Goal: Task Accomplishment & Management: Manage account settings

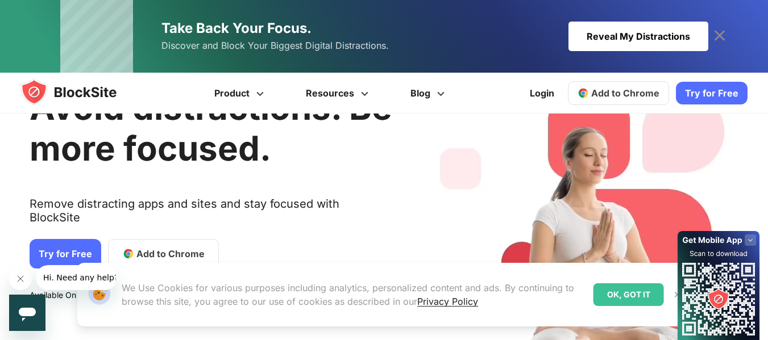
scroll to position [57, 0]
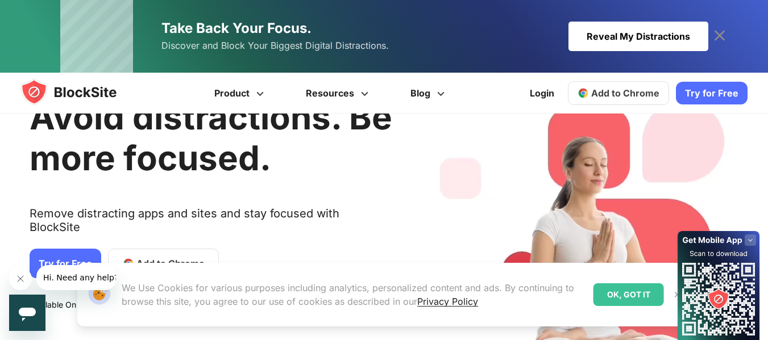
click at [674, 42] on div "Reveal My Distractions" at bounding box center [638, 37] width 140 height 30
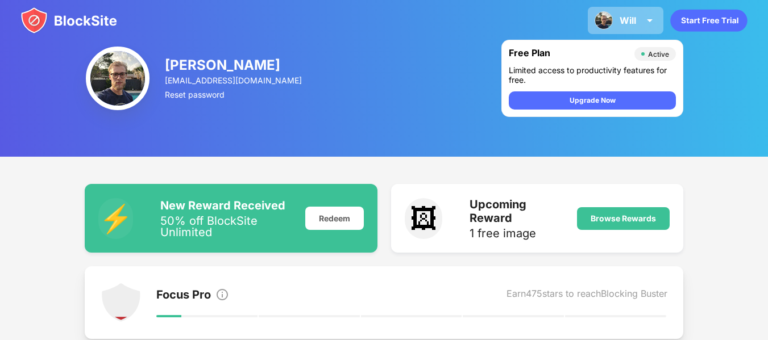
click at [627, 24] on div "Will" at bounding box center [627, 20] width 16 height 11
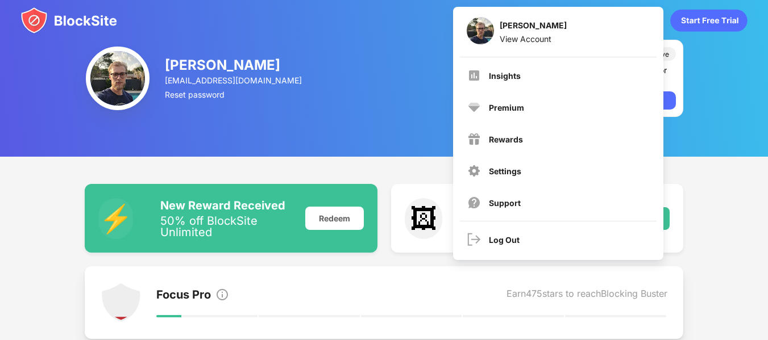
click at [391, 135] on div "[PERSON_NAME] [EMAIL_ADDRESS][DOMAIN_NAME] Reset password Free Plan Active Limi…" at bounding box center [384, 78] width 768 height 157
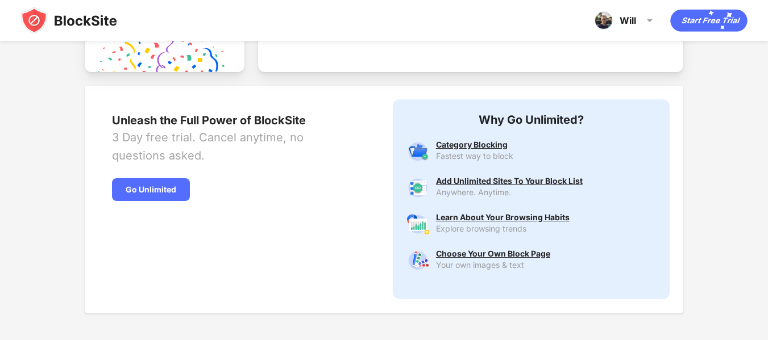
scroll to position [585, 0]
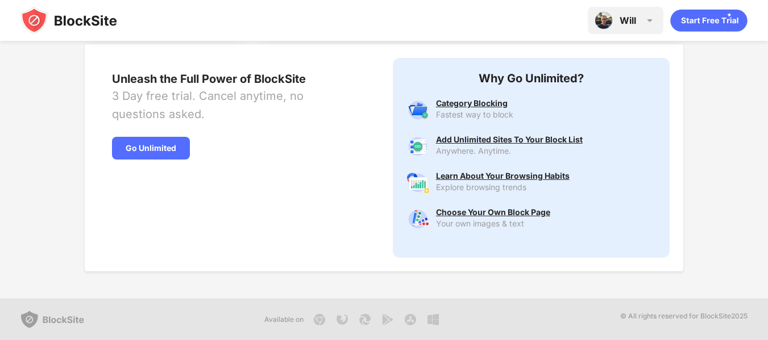
click at [599, 22] on img at bounding box center [603, 20] width 18 height 18
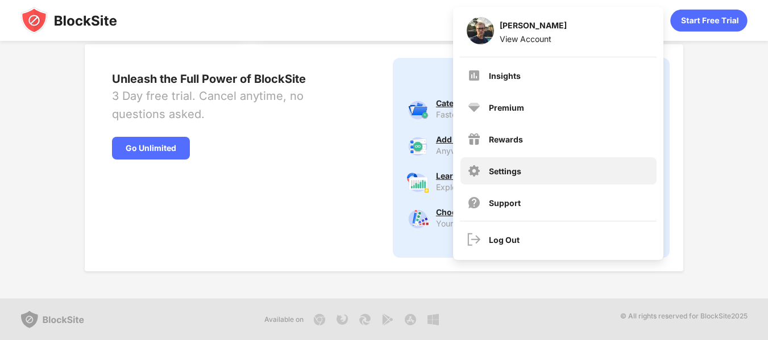
click at [552, 172] on div "Settings" at bounding box center [558, 170] width 196 height 27
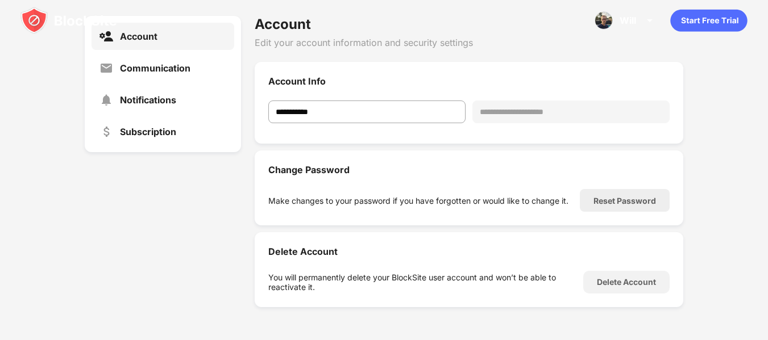
scroll to position [176, 0]
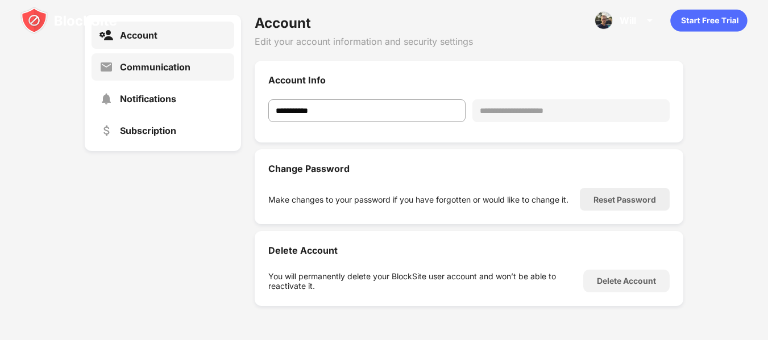
click at [135, 70] on div "Communication" at bounding box center [155, 66] width 70 height 11
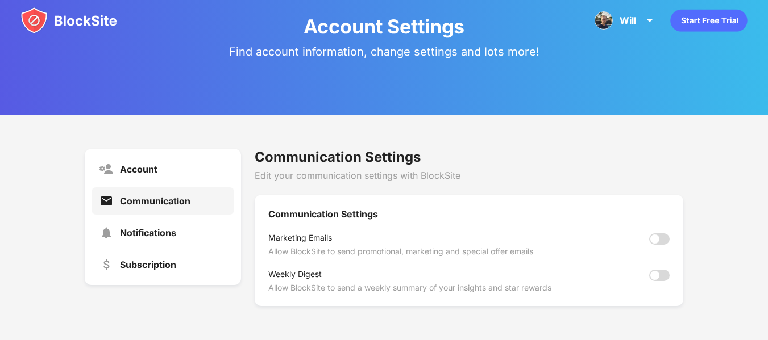
scroll to position [42, 0]
click at [631, 31] on div "[PERSON_NAME] View Account Insights Premium Rewards Settings Support Log Out" at bounding box center [625, 20] width 76 height 27
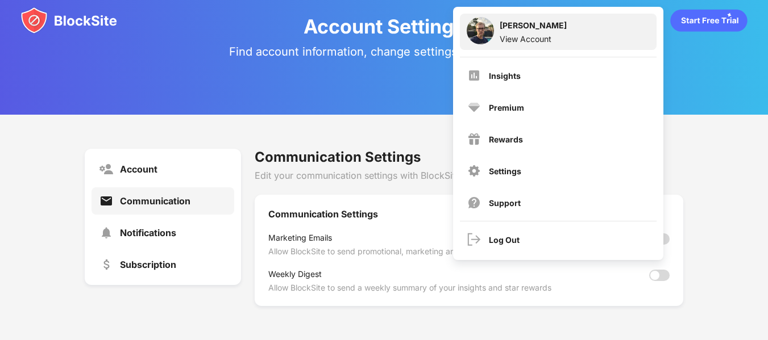
click at [538, 27] on div "[PERSON_NAME]" at bounding box center [532, 27] width 67 height 14
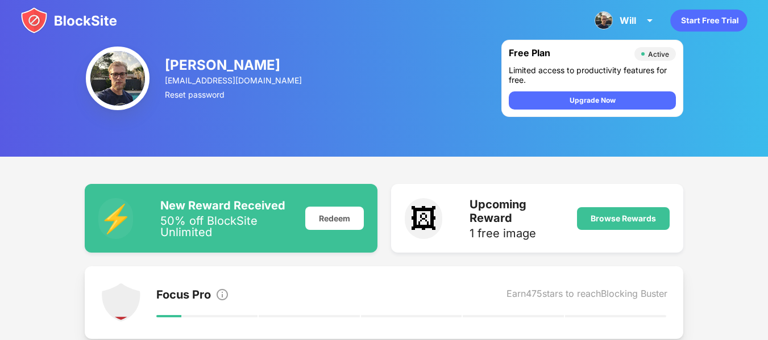
click at [111, 74] on img at bounding box center [118, 79] width 64 height 64
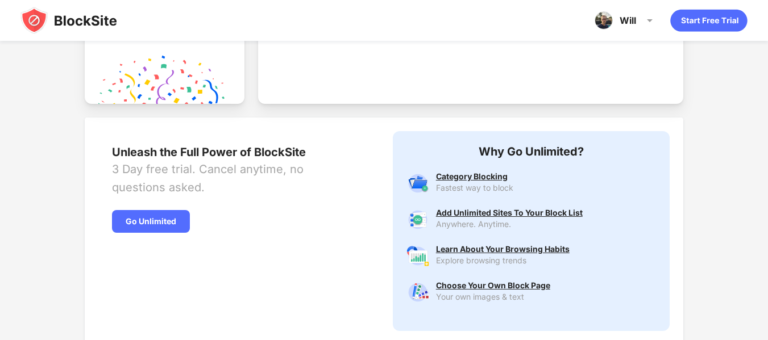
scroll to position [585, 0]
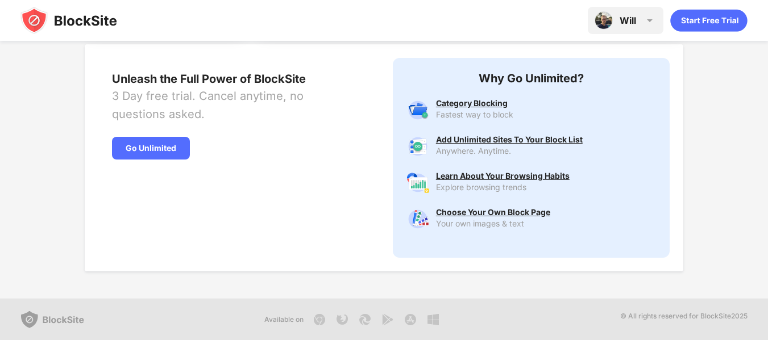
click at [646, 22] on img at bounding box center [650, 21] width 14 height 14
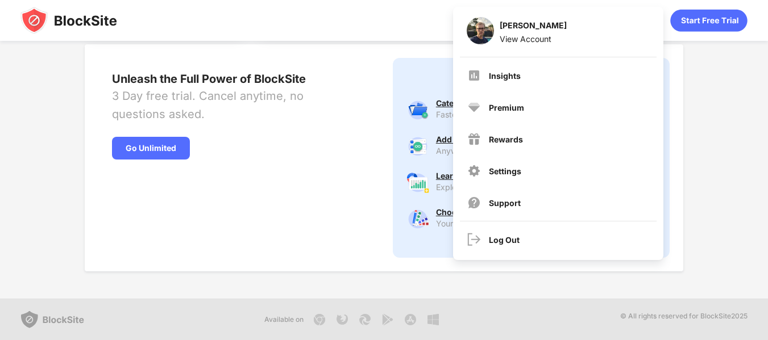
click at [321, 65] on div "Unleash the Full Power of BlockSite 3 Day free trial. Cancel anytime, no questi…" at bounding box center [232, 157] width 294 height 227
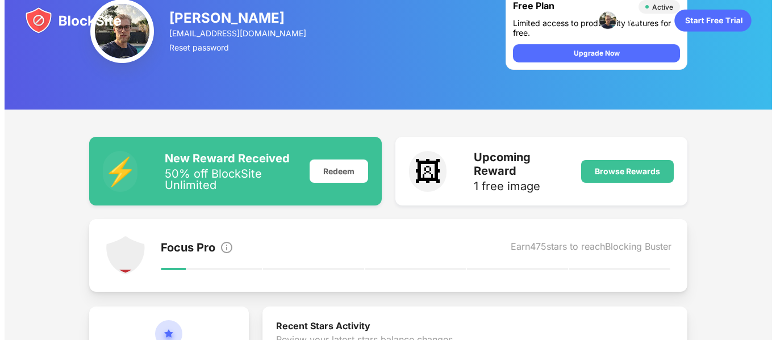
scroll to position [0, 0]
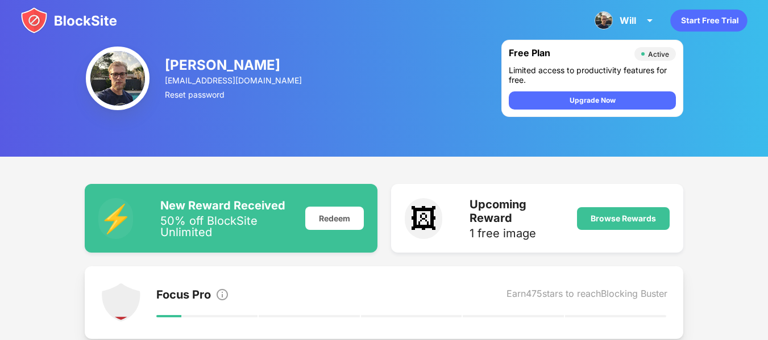
click at [59, 18] on img at bounding box center [68, 20] width 97 height 27
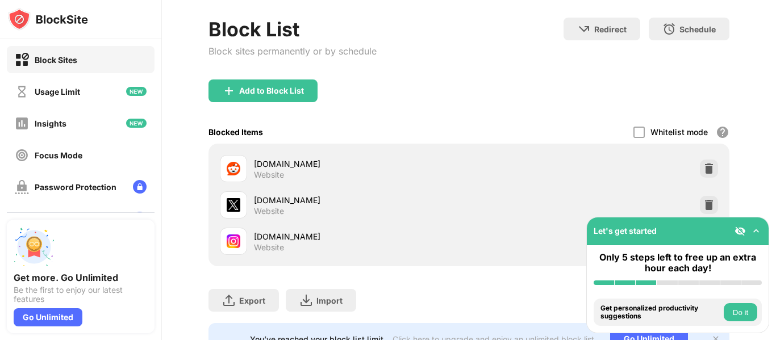
scroll to position [109, 0]
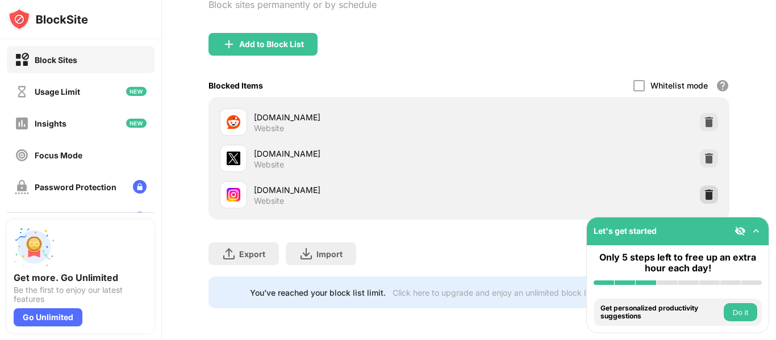
click at [703, 189] on img at bounding box center [708, 194] width 11 height 11
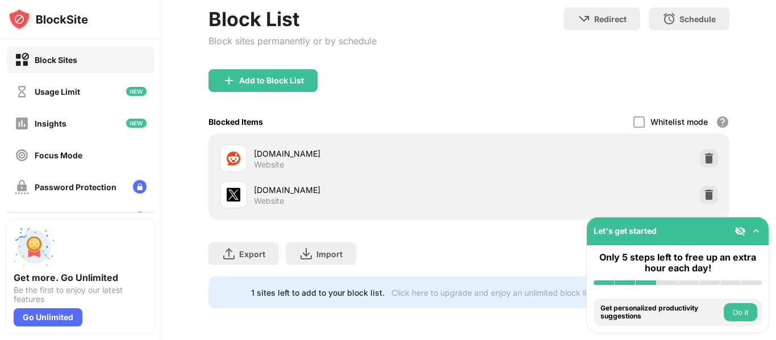
scroll to position [72, 0]
